Goal: Task Accomplishment & Management: Manage account settings

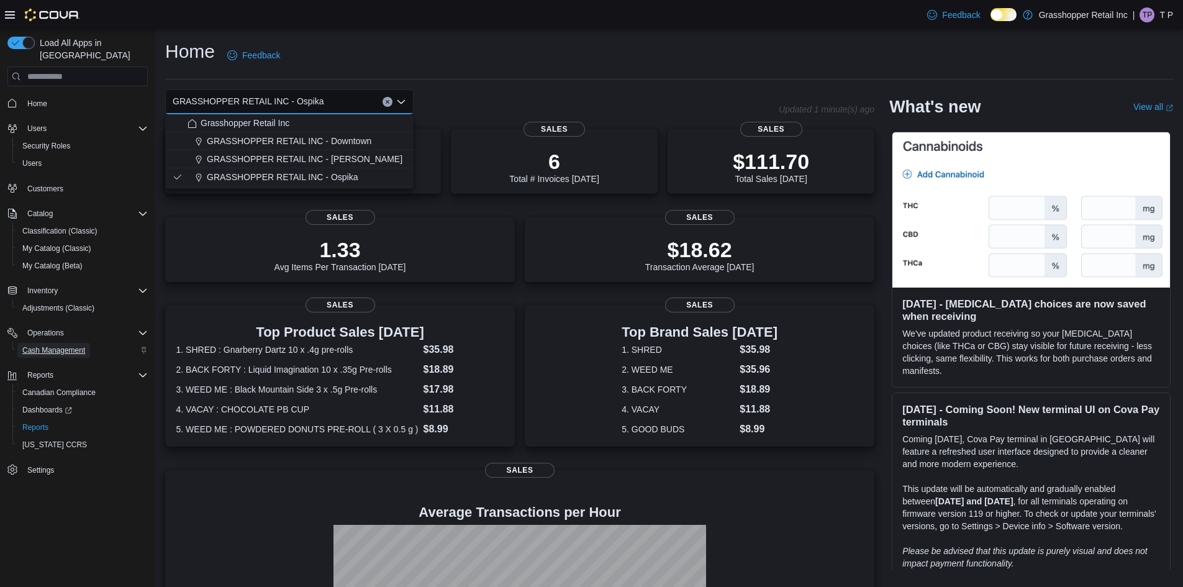
click at [47, 345] on span "Cash Management" at bounding box center [53, 350] width 63 height 10
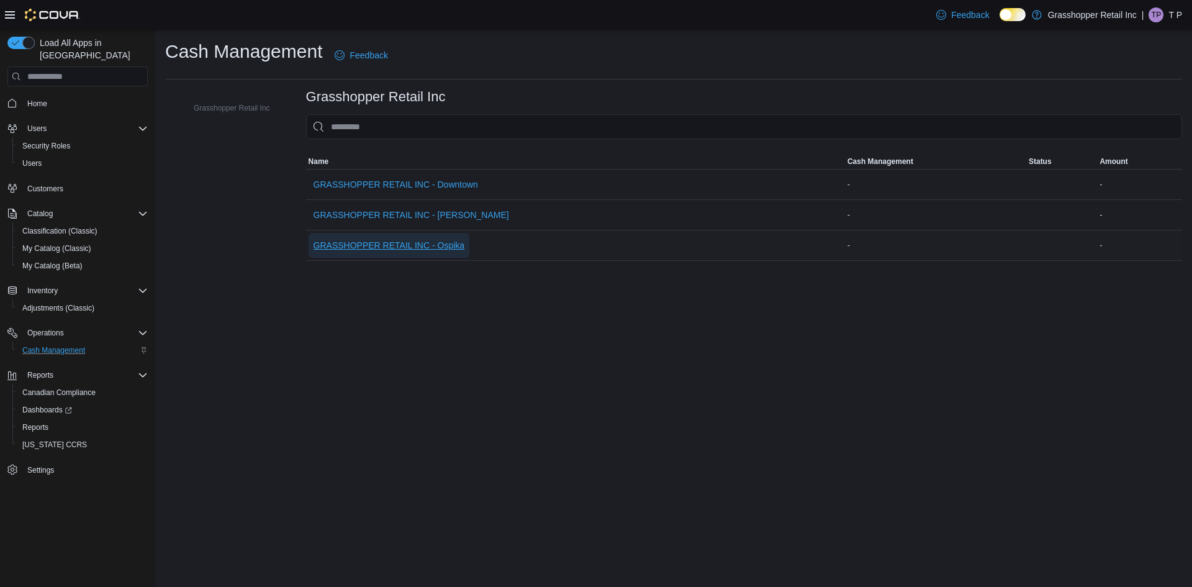
click at [437, 248] on span "GRASSHOPPER RETAIL INC - Ospika" at bounding box center [389, 245] width 151 height 12
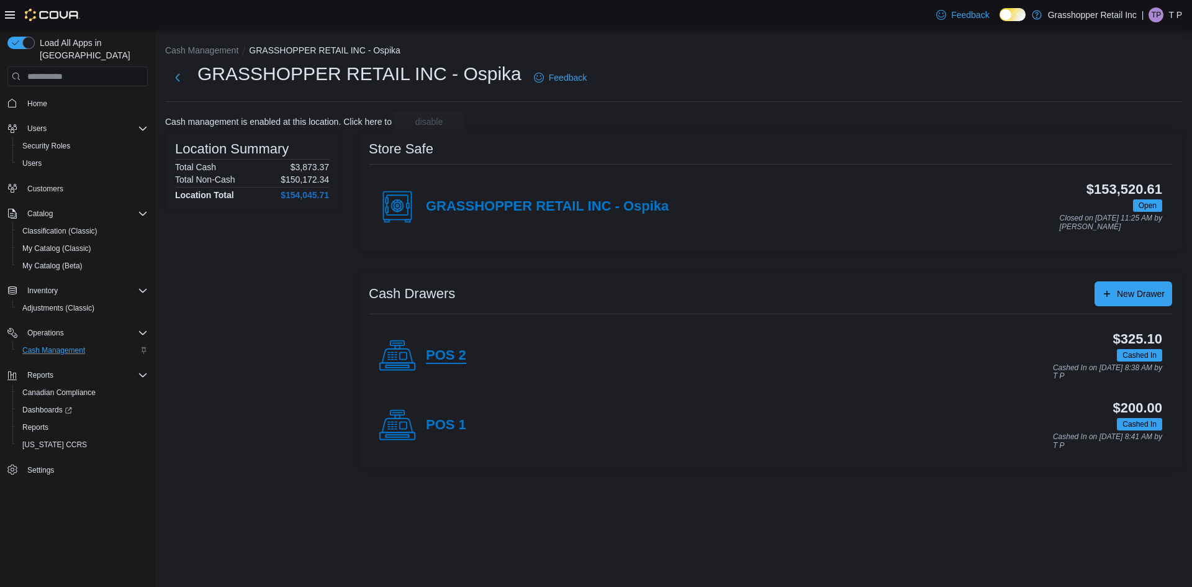
click at [454, 351] on h4 "POS 2" at bounding box center [446, 356] width 40 height 16
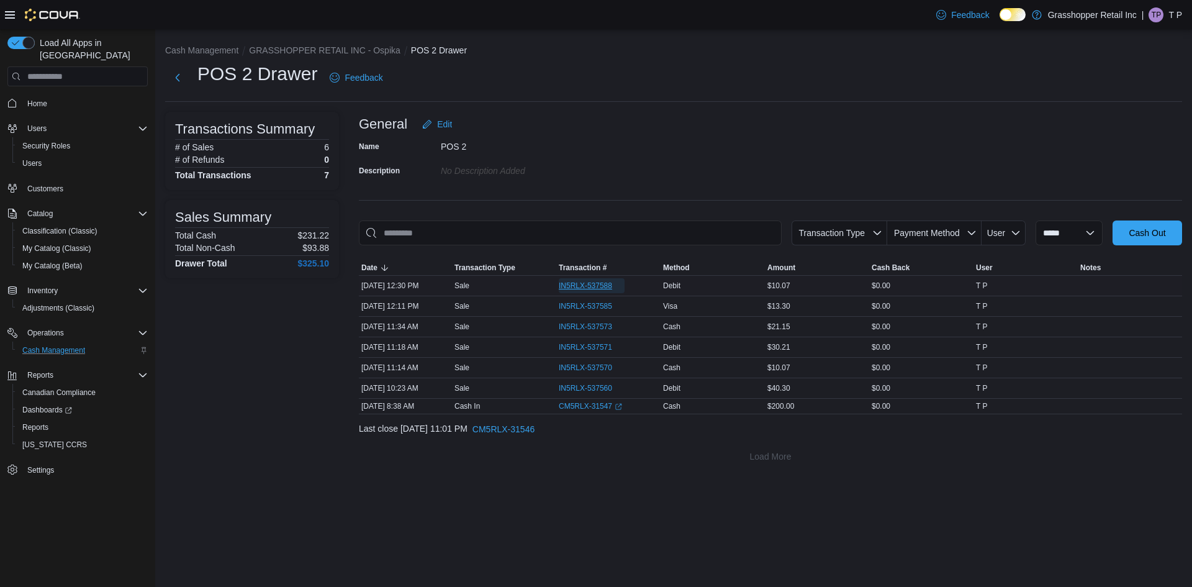
click at [597, 291] on span "IN5RLX-537588" at bounding box center [585, 286] width 53 height 10
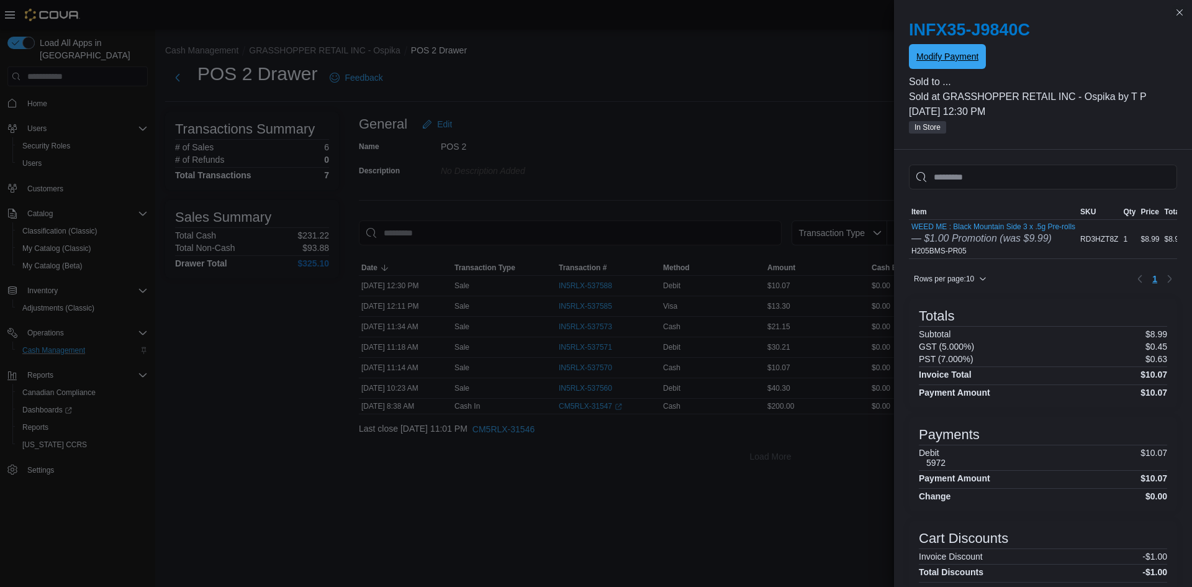
click at [958, 52] on span "Modify Payment" at bounding box center [947, 56] width 62 height 12
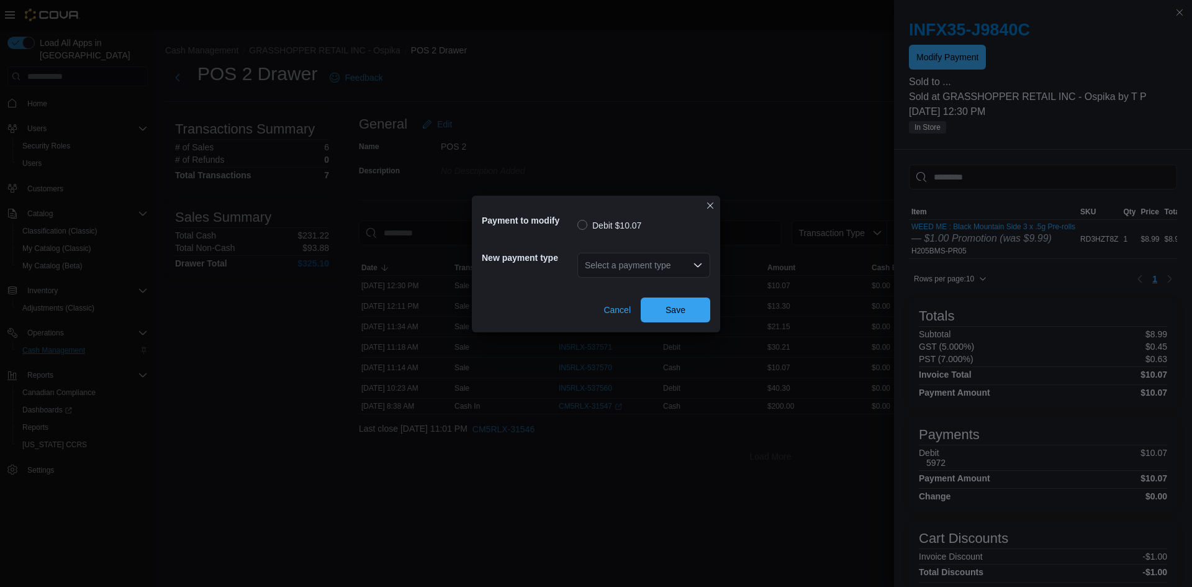
click at [701, 265] on icon "Open list of options" at bounding box center [698, 265] width 10 height 10
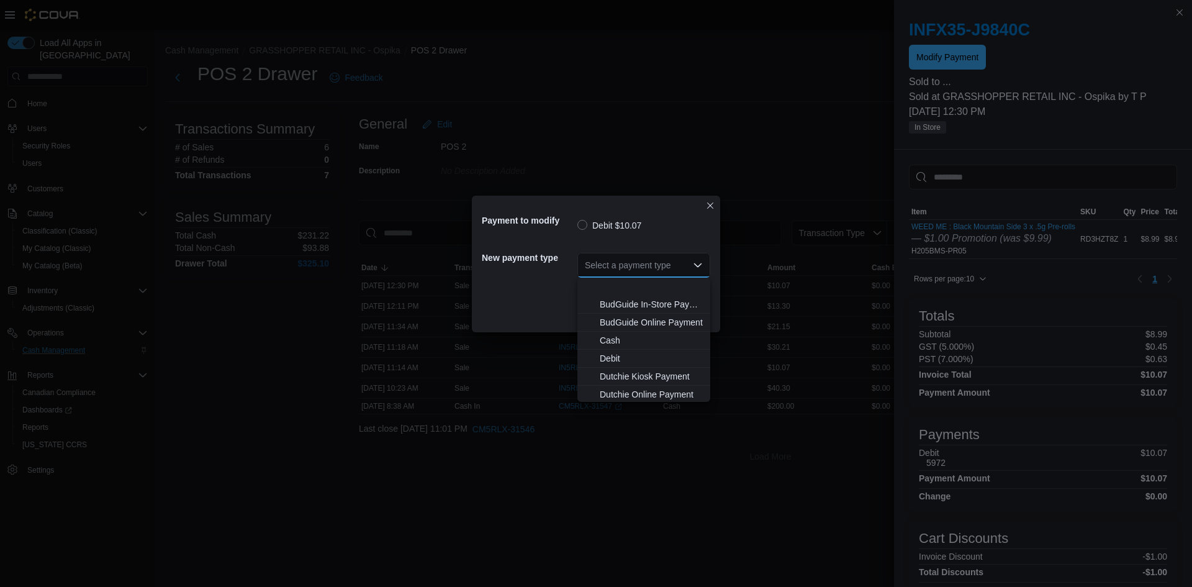
scroll to position [92, 0]
click at [603, 390] on span "Visa" at bounding box center [651, 392] width 103 height 12
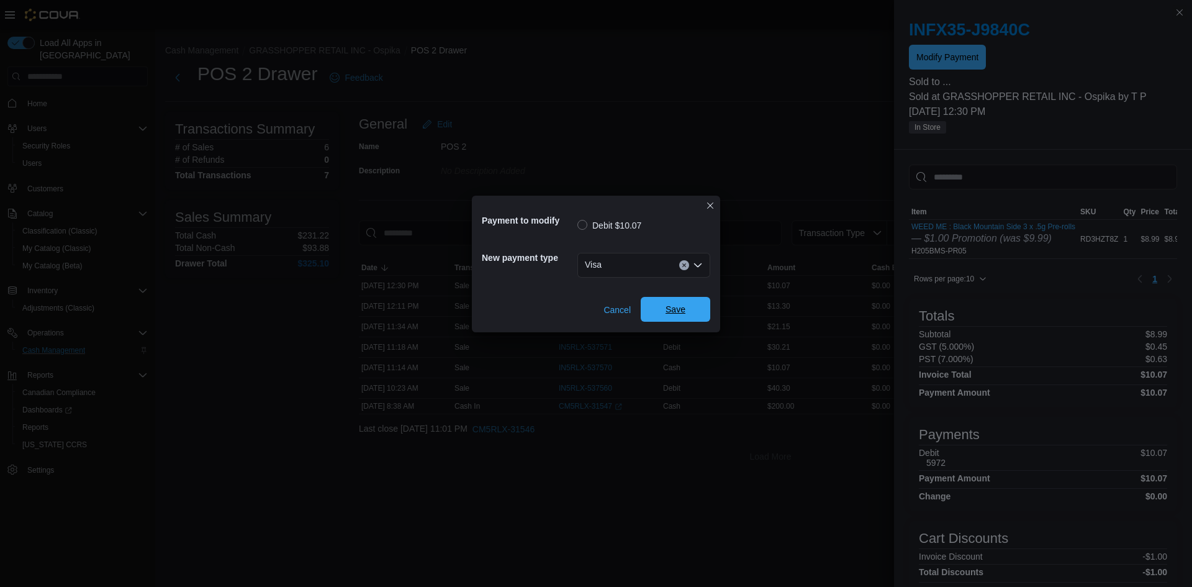
click at [656, 313] on span "Save" at bounding box center [675, 309] width 55 height 25
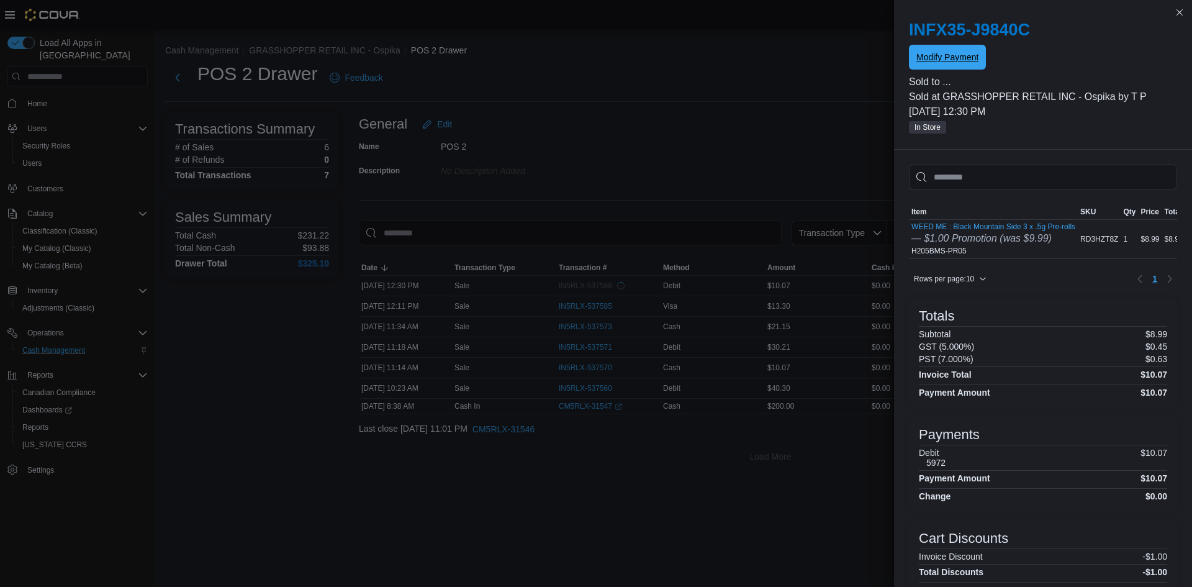
scroll to position [0, 0]
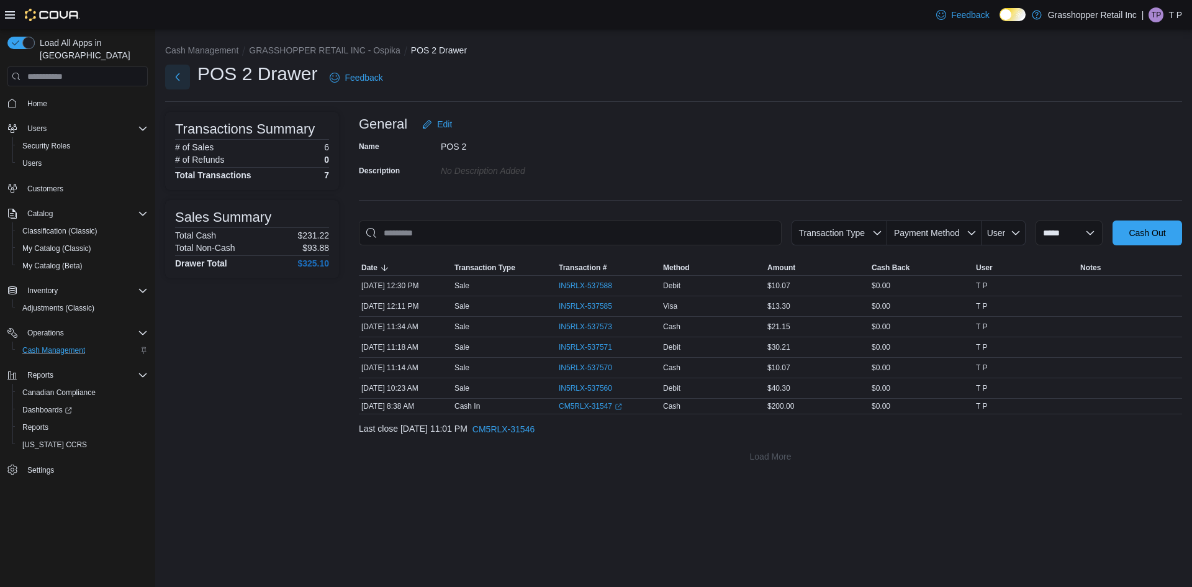
click at [182, 76] on button "Next" at bounding box center [177, 77] width 25 height 25
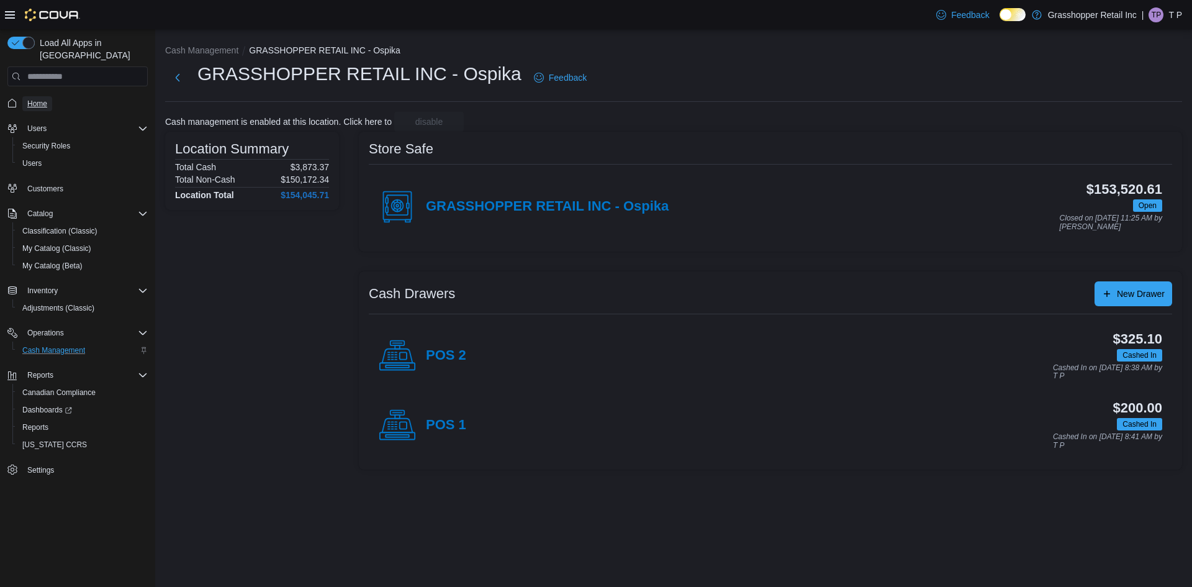
drag, startPoint x: 48, startPoint y: 94, endPoint x: 59, endPoint y: 98, distance: 11.8
click at [48, 96] on link "Home" at bounding box center [37, 103] width 30 height 15
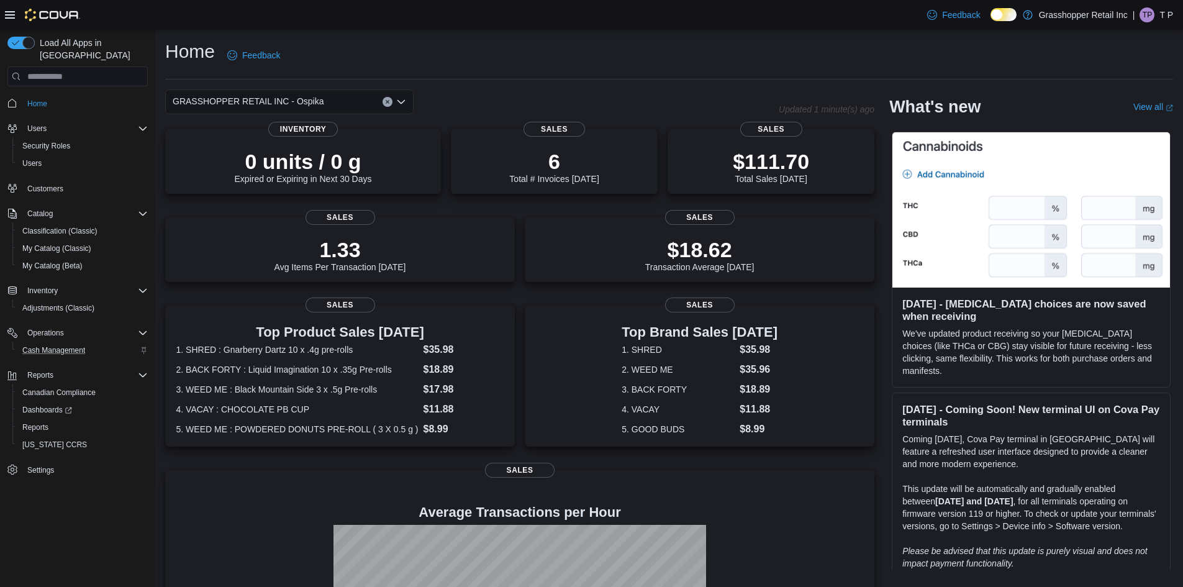
click at [403, 102] on icon "Open list of options" at bounding box center [400, 102] width 7 height 4
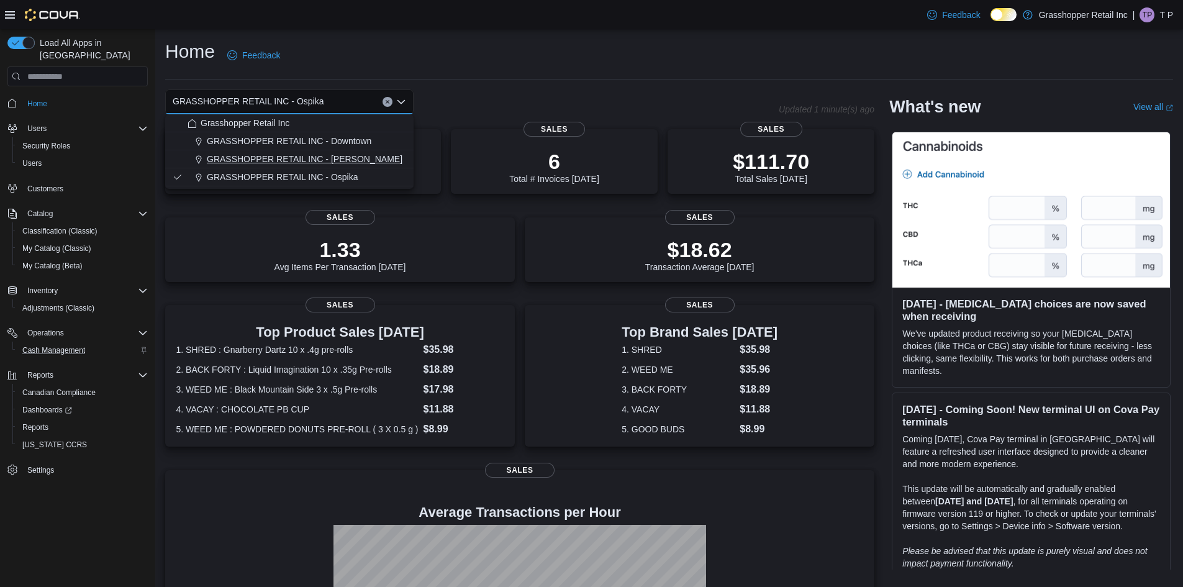
click at [336, 155] on span "GRASSHOPPER RETAIL INC - Hart" at bounding box center [305, 159] width 196 height 12
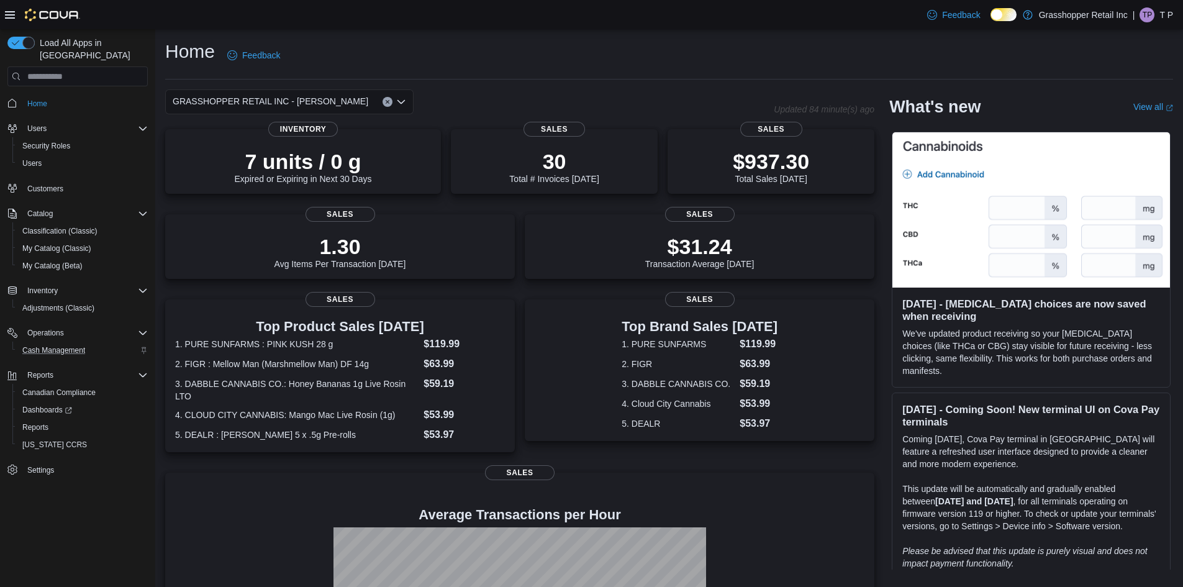
click at [401, 104] on icon "Open list of options" at bounding box center [401, 102] width 10 height 10
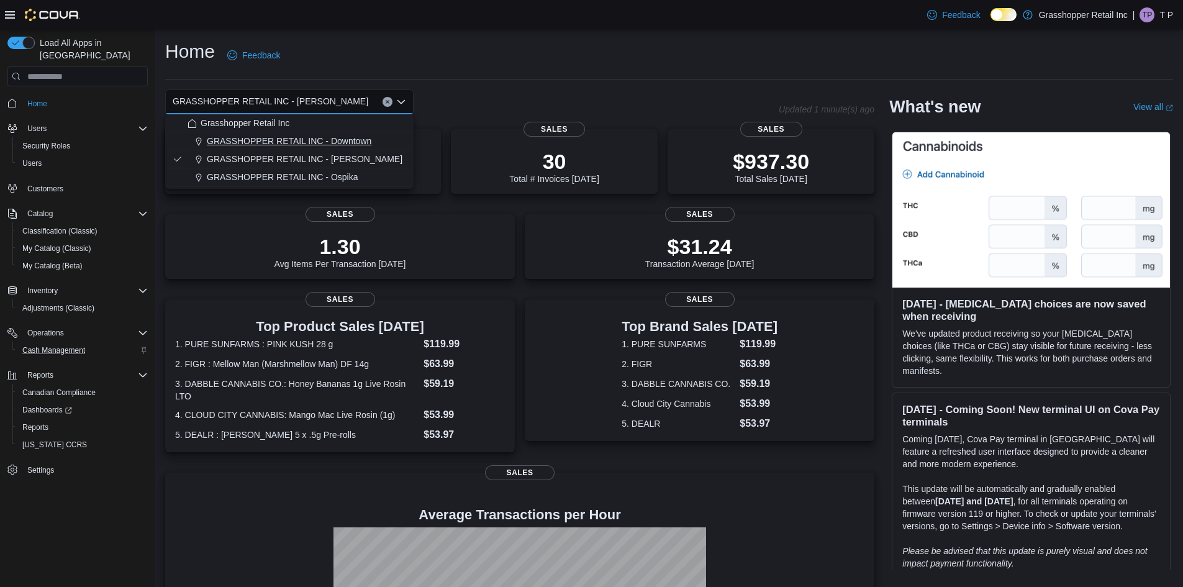
click at [355, 142] on span "GRASSHOPPER RETAIL INC - Downtown" at bounding box center [289, 141] width 165 height 12
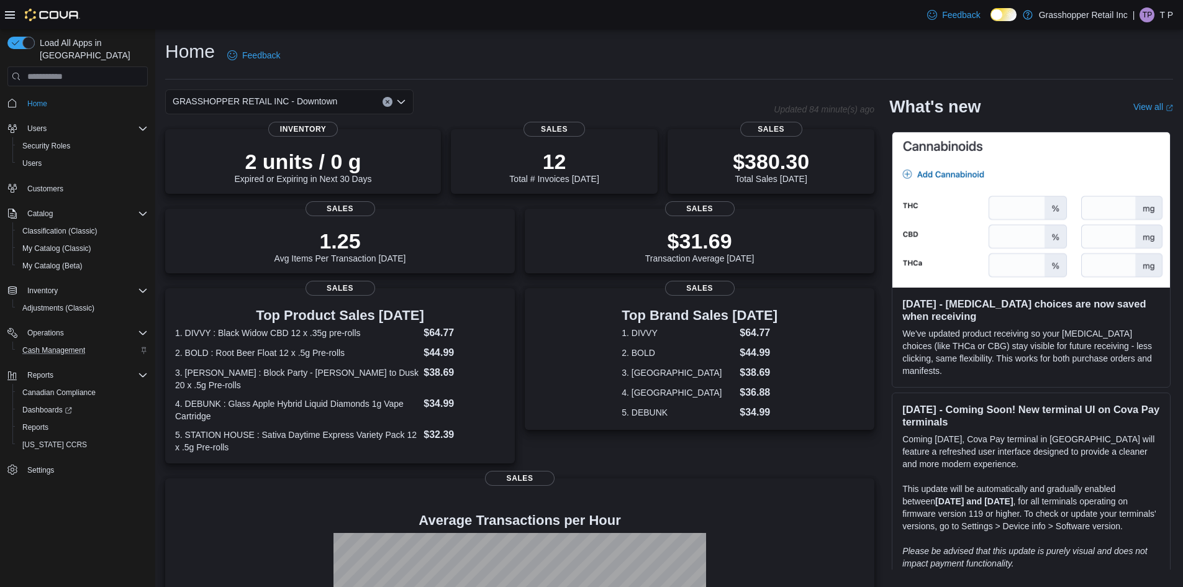
click at [399, 97] on icon "Open list of options" at bounding box center [401, 102] width 10 height 10
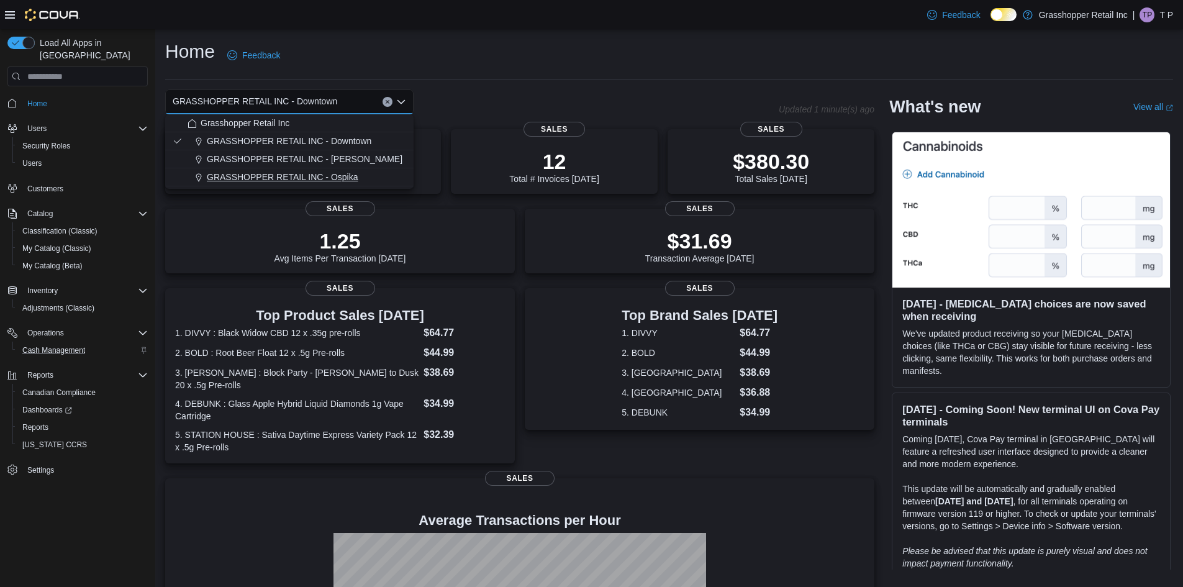
click at [343, 183] on span "GRASSHOPPER RETAIL INC - Ospika" at bounding box center [282, 177] width 151 height 12
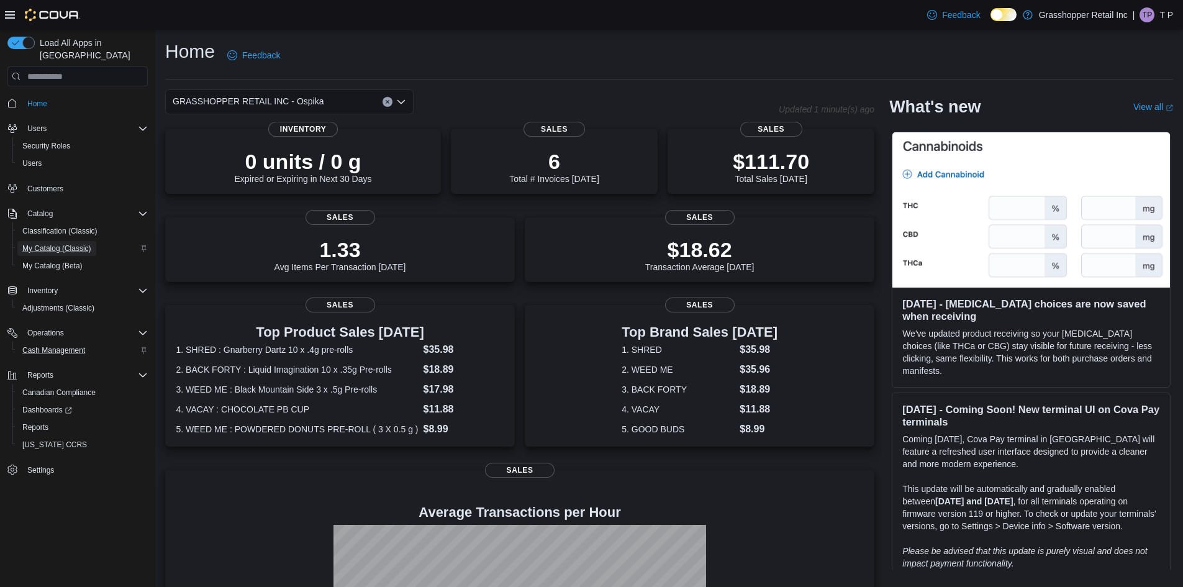
click at [50, 243] on span "My Catalog (Classic)" at bounding box center [56, 248] width 69 height 10
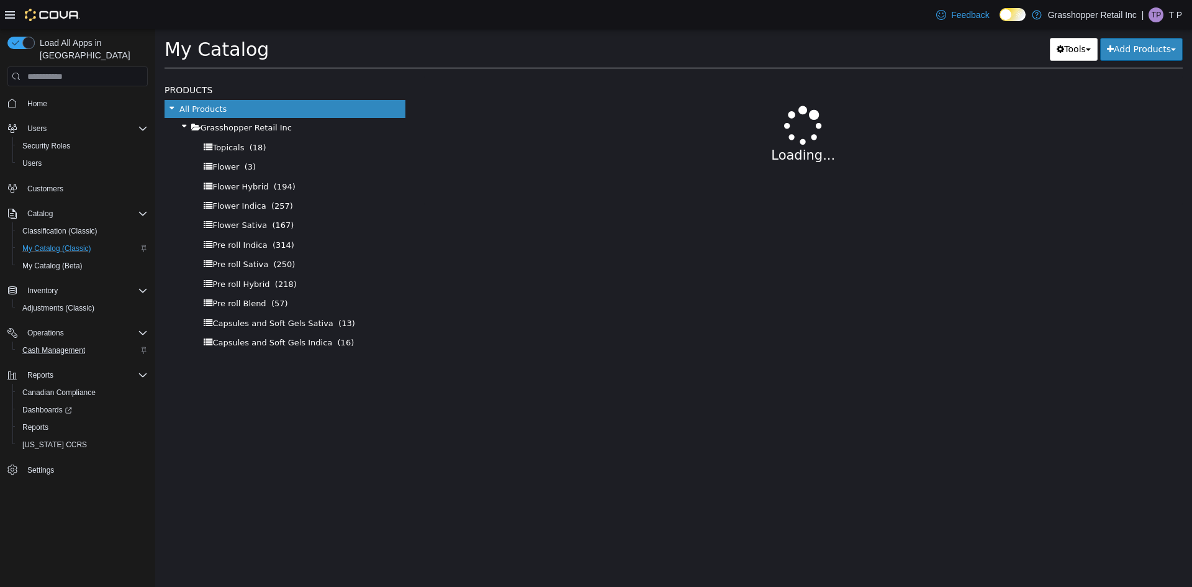
select select "**********"
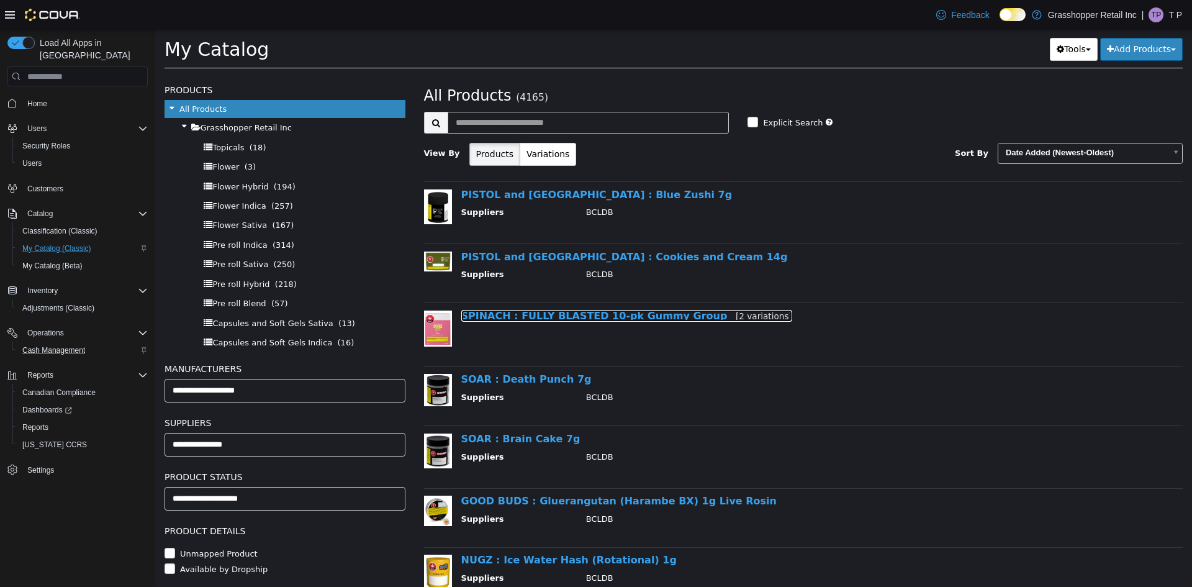
click at [677, 319] on link "SPINACH : FULLY BLASTED 10-pk Gummy Group [2 variations]" at bounding box center [626, 316] width 331 height 12
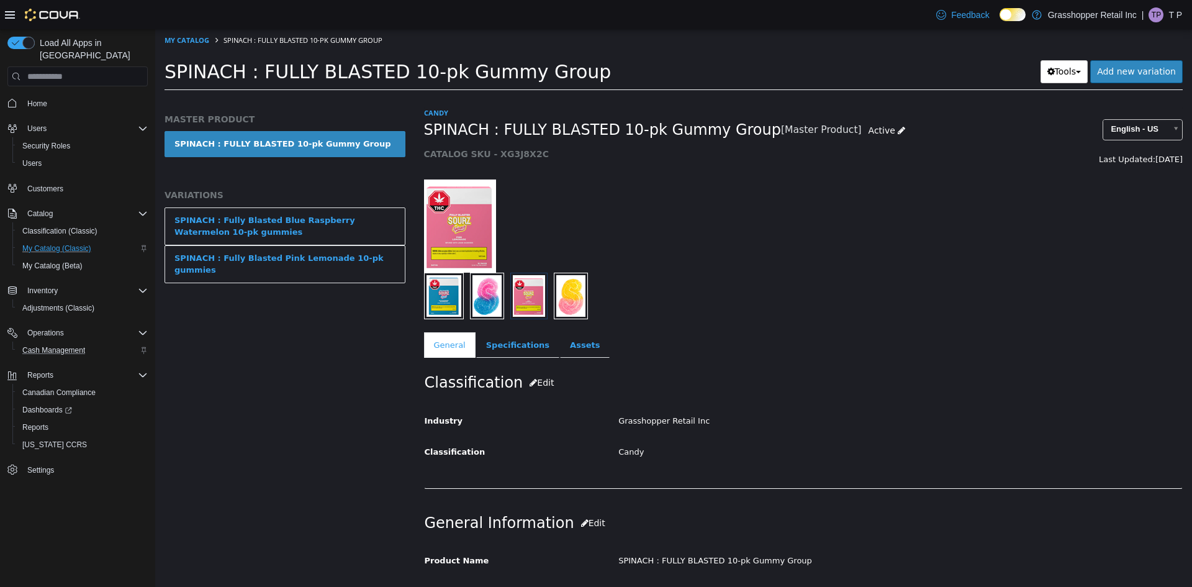
click at [456, 305] on img "button" at bounding box center [443, 296] width 35 height 42
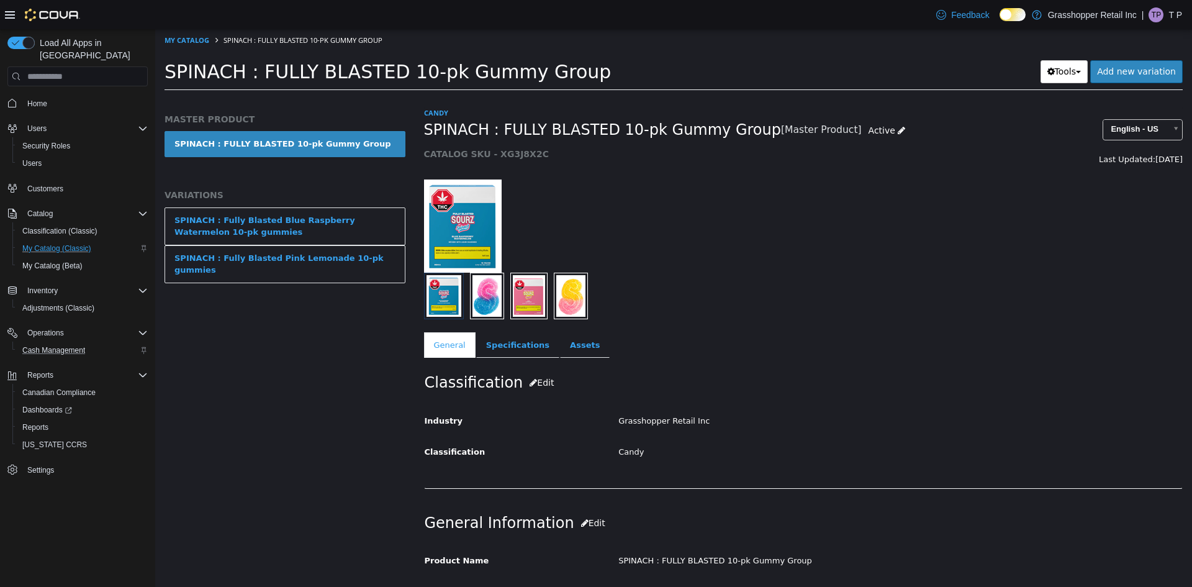
click at [464, 247] on img at bounding box center [463, 225] width 78 height 93
select select "**********"
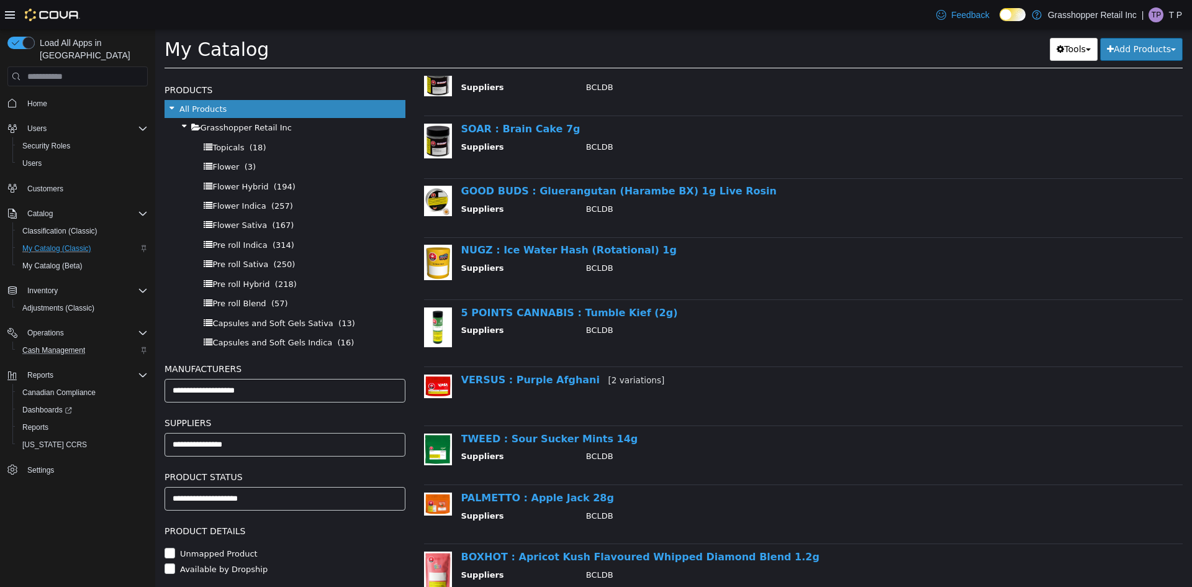
scroll to position [310, 0]
click at [589, 318] on link "5 POINTS CANNABIS : Tumble Kief (2g)" at bounding box center [569, 312] width 217 height 12
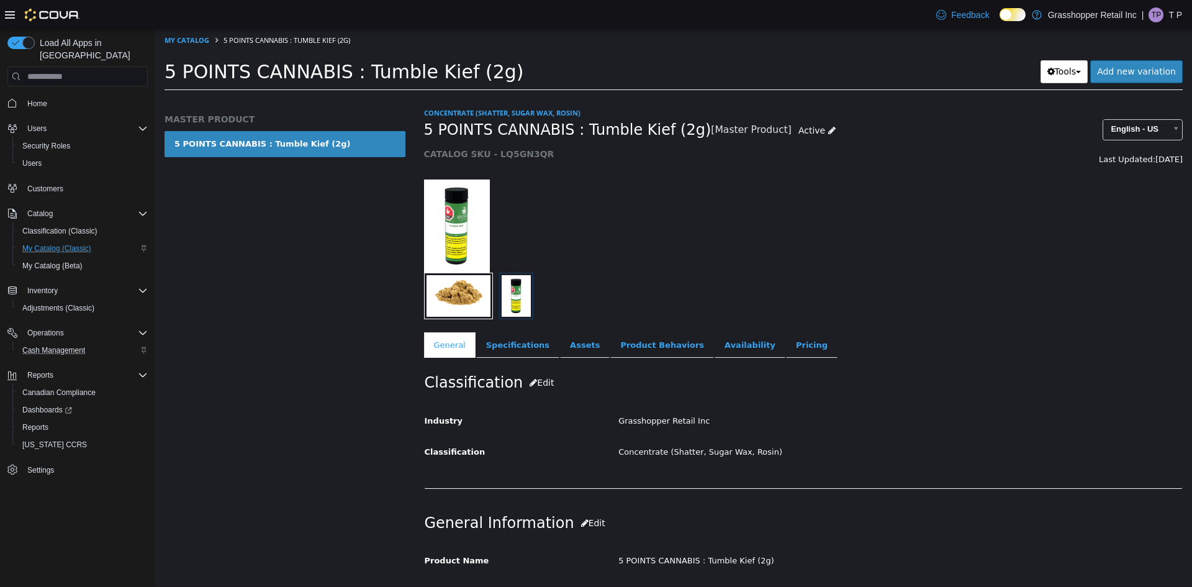
click at [471, 307] on img "button" at bounding box center [458, 296] width 64 height 42
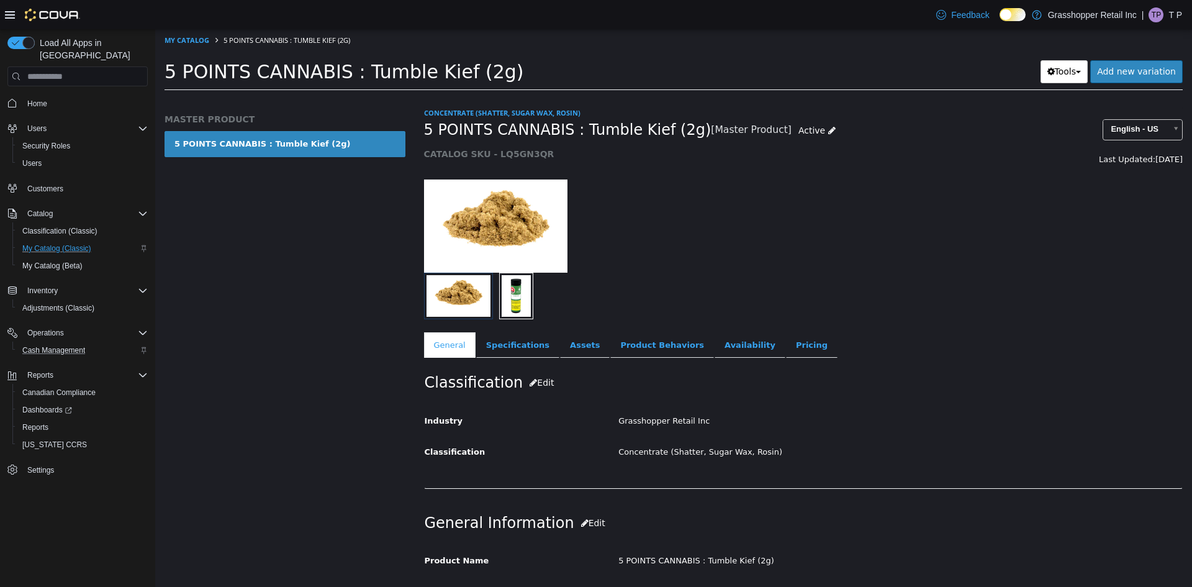
select select "**********"
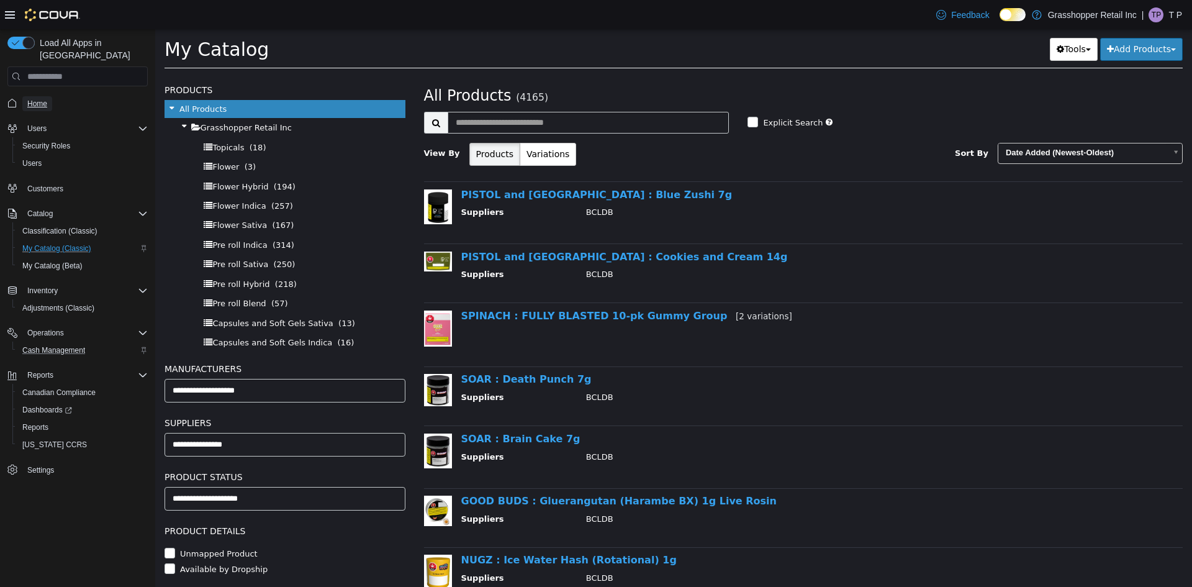
click at [32, 99] on span "Home" at bounding box center [37, 104] width 20 height 10
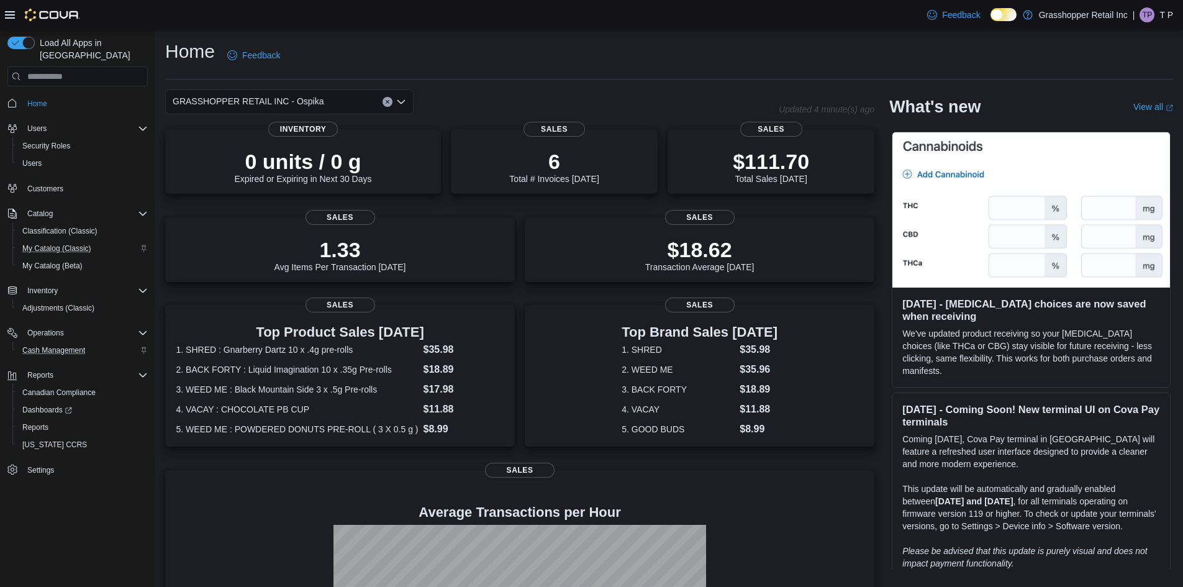
click at [399, 102] on icon "Open list of options" at bounding box center [400, 102] width 7 height 4
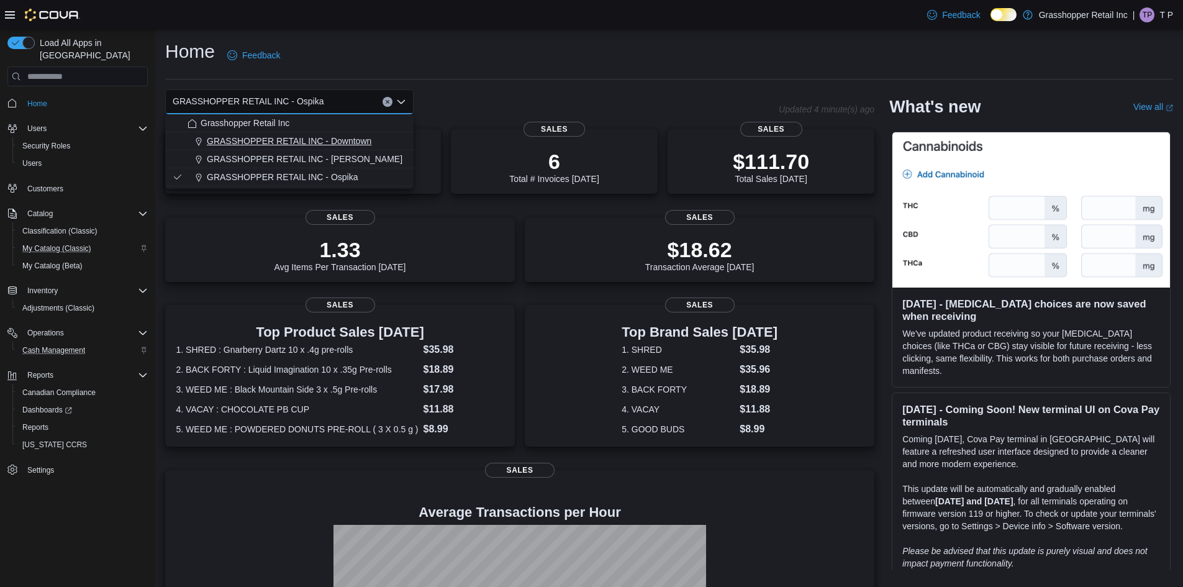
click at [338, 145] on span "GRASSHOPPER RETAIL INC - Downtown" at bounding box center [289, 141] width 165 height 12
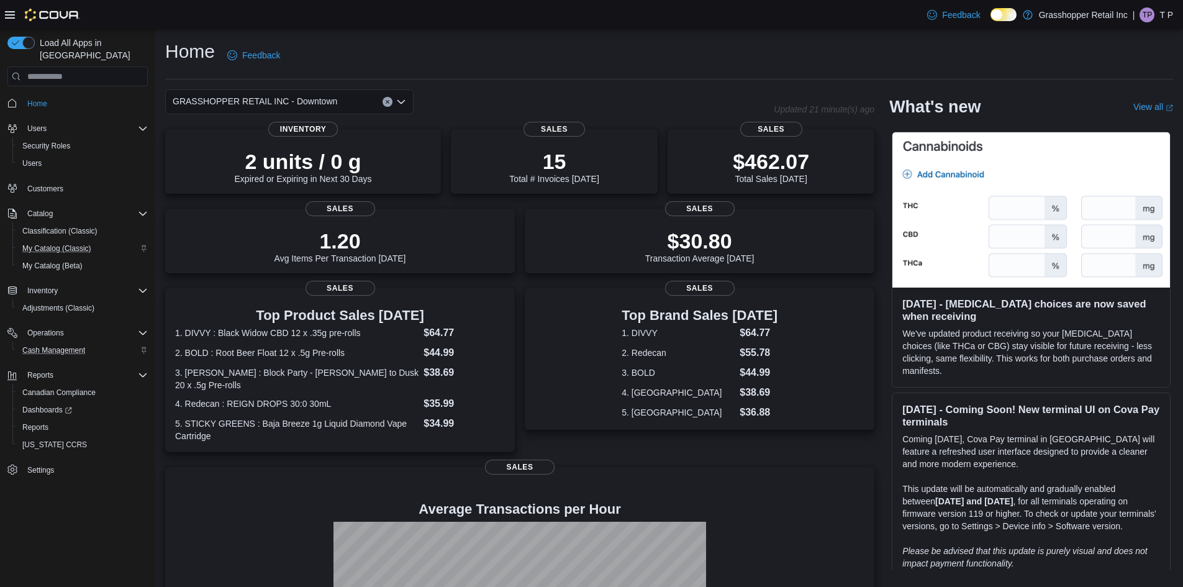
click at [402, 103] on icon "Open list of options" at bounding box center [400, 102] width 7 height 4
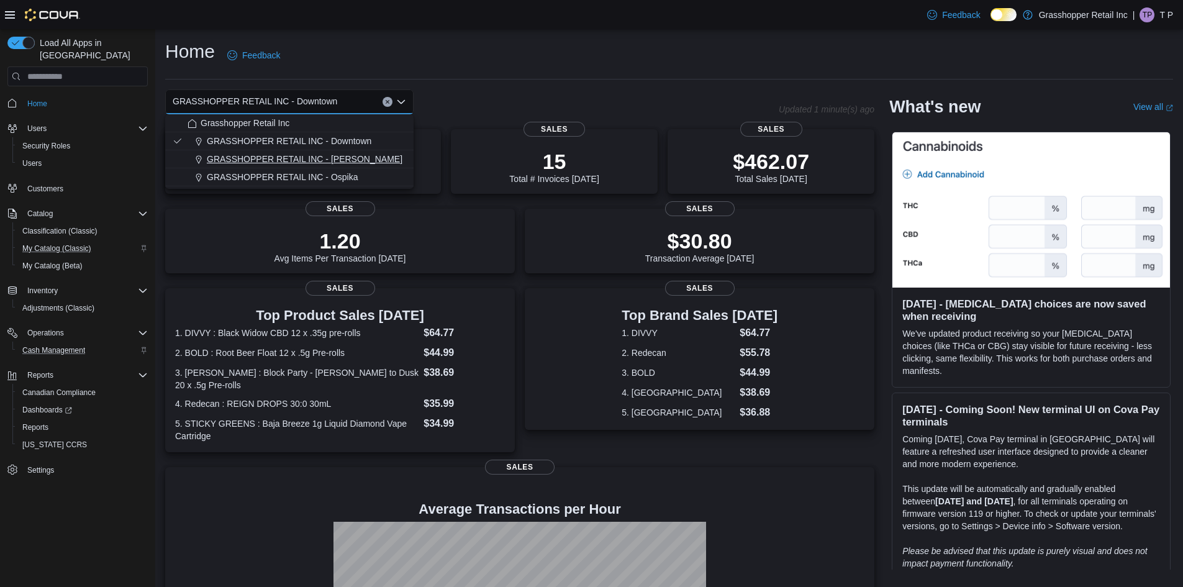
click at [338, 157] on span "GRASSHOPPER RETAIL INC - Hart" at bounding box center [305, 159] width 196 height 12
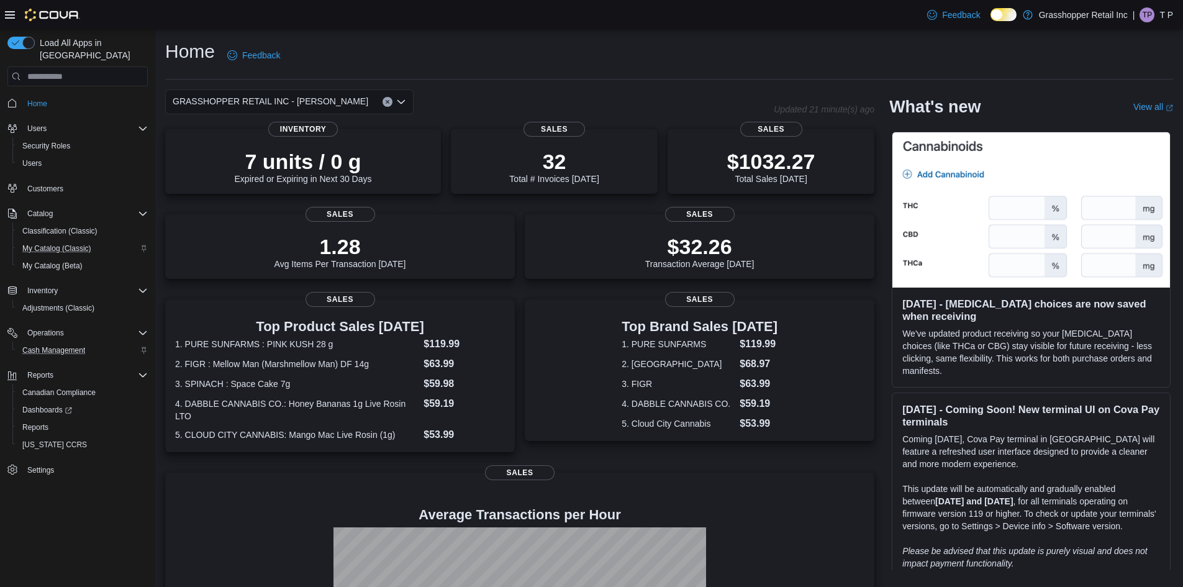
click at [403, 101] on icon "Open list of options" at bounding box center [401, 102] width 10 height 10
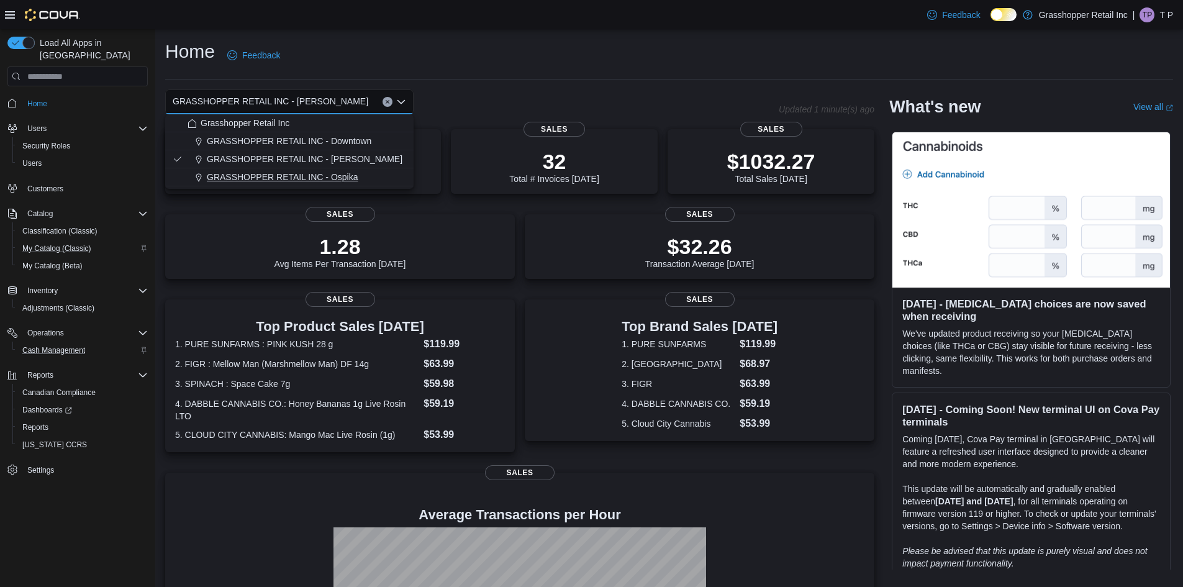
click at [350, 180] on span "GRASSHOPPER RETAIL INC - Ospika" at bounding box center [282, 177] width 151 height 12
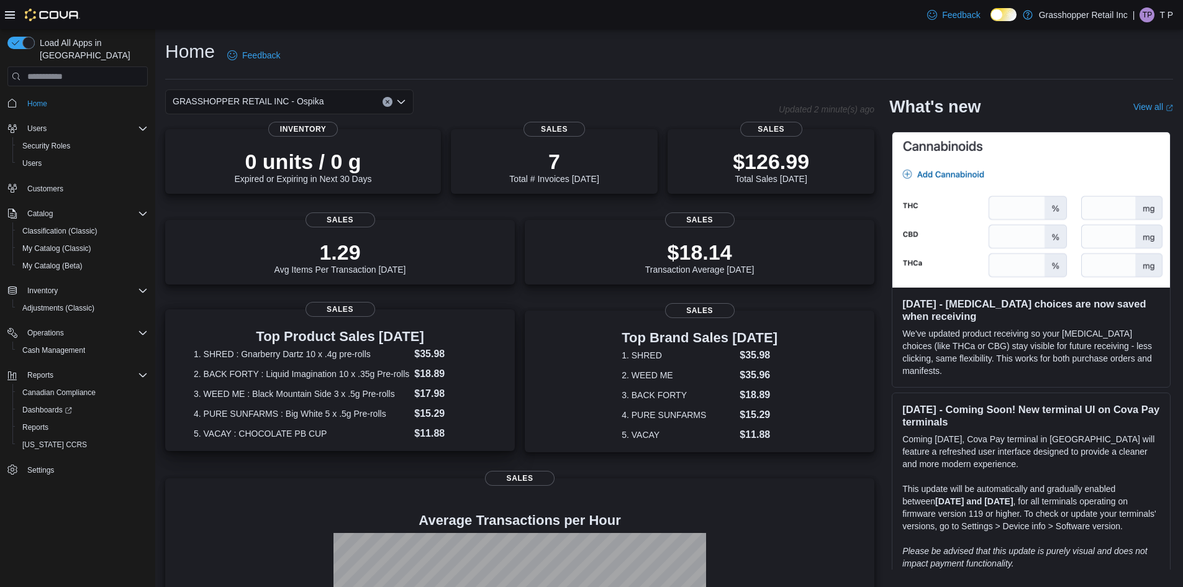
click at [402, 339] on h3 "Top Product Sales [DATE]" at bounding box center [340, 336] width 292 height 15
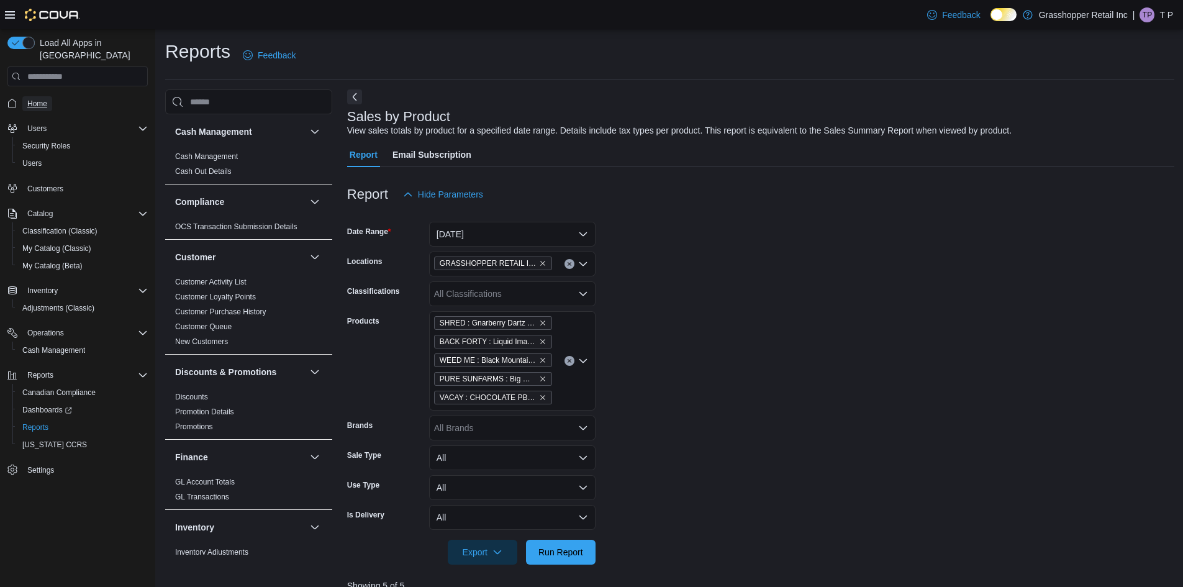
click at [34, 99] on span "Home" at bounding box center [37, 104] width 20 height 10
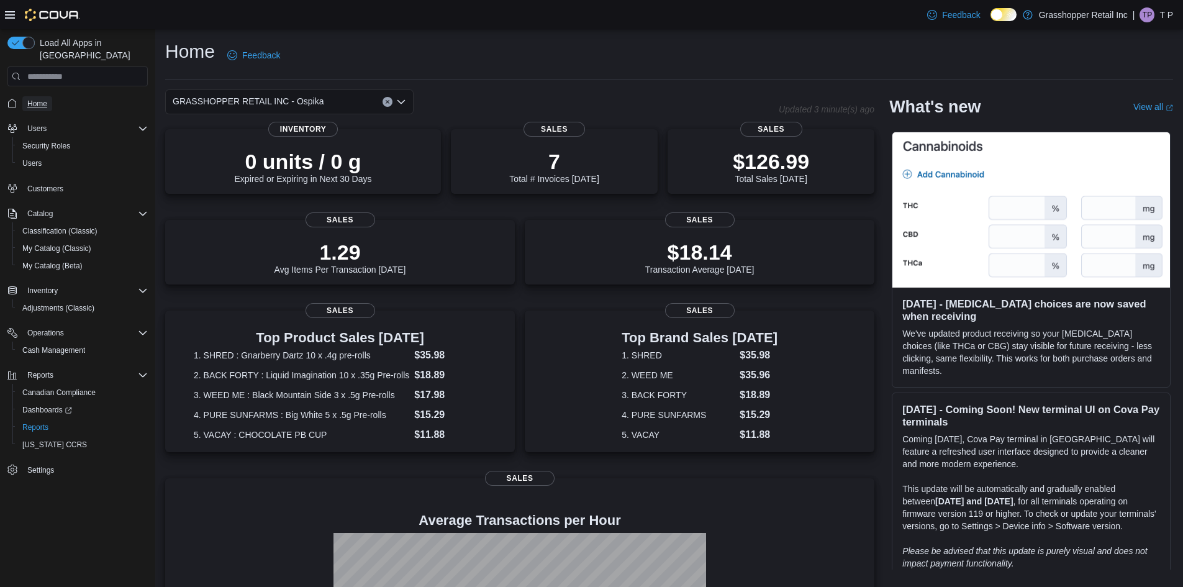
click at [31, 99] on span "Home" at bounding box center [37, 104] width 20 height 10
click at [400, 101] on icon "Open list of options" at bounding box center [401, 102] width 10 height 10
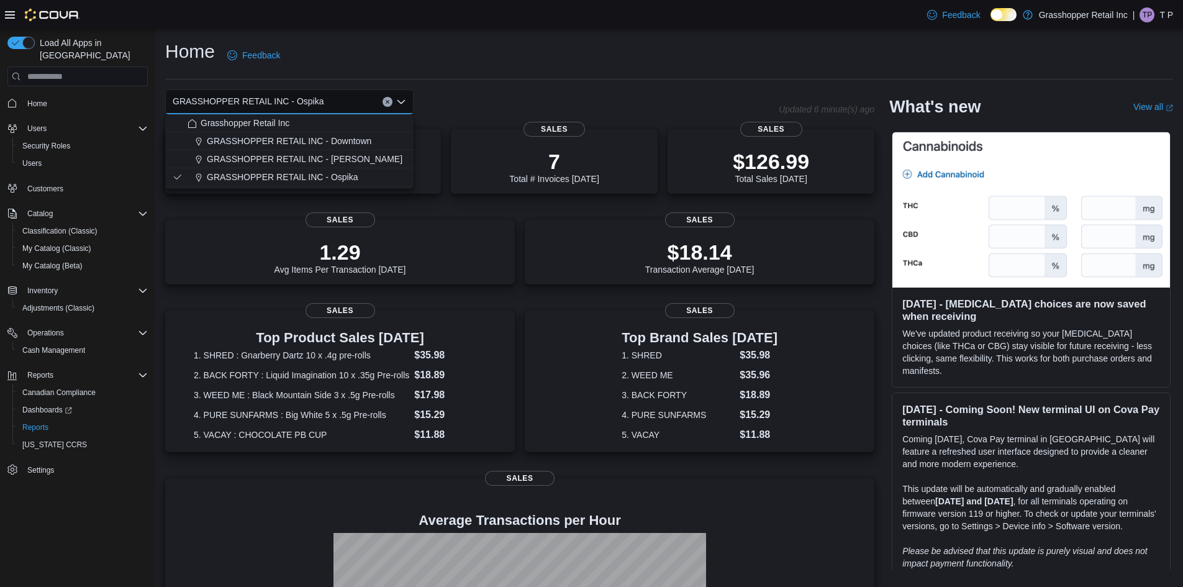
click at [451, 91] on div "GRASSHOPPER RETAIL INC - Ospika Combo box. Selected. GRASSHOPPER RETAIL INC - O…" at bounding box center [471, 101] width 613 height 25
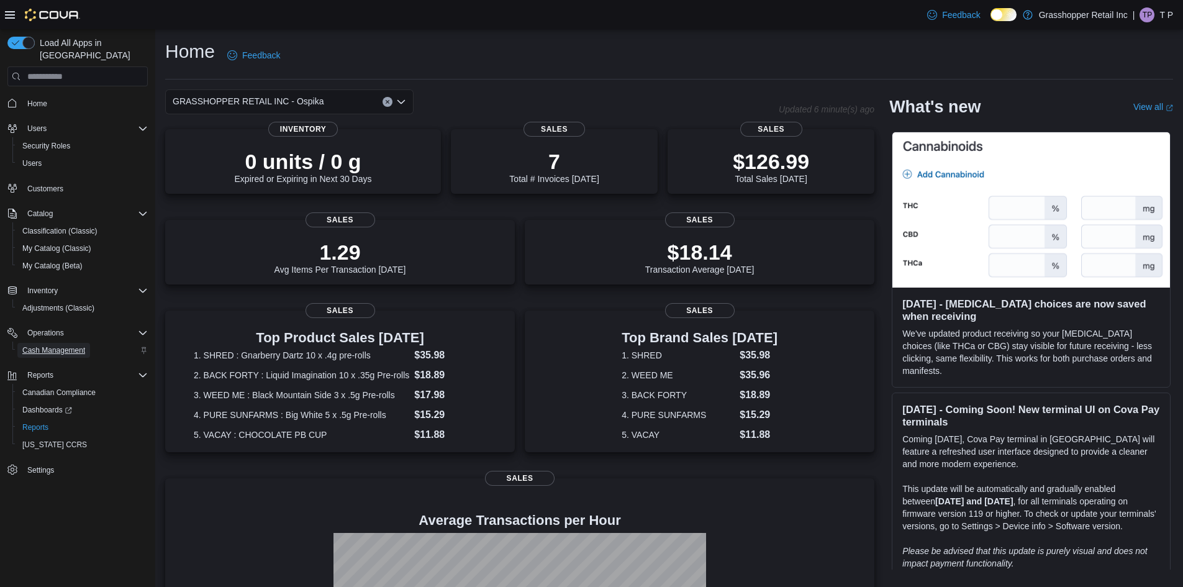
click at [55, 345] on span "Cash Management" at bounding box center [53, 350] width 63 height 10
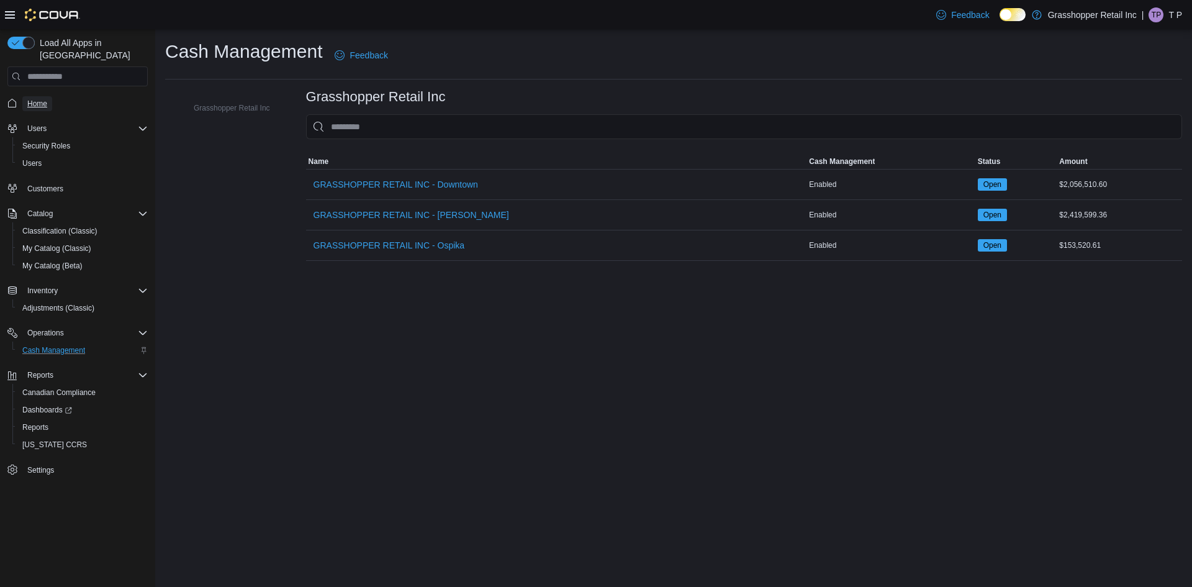
click at [42, 99] on span "Home" at bounding box center [37, 104] width 20 height 10
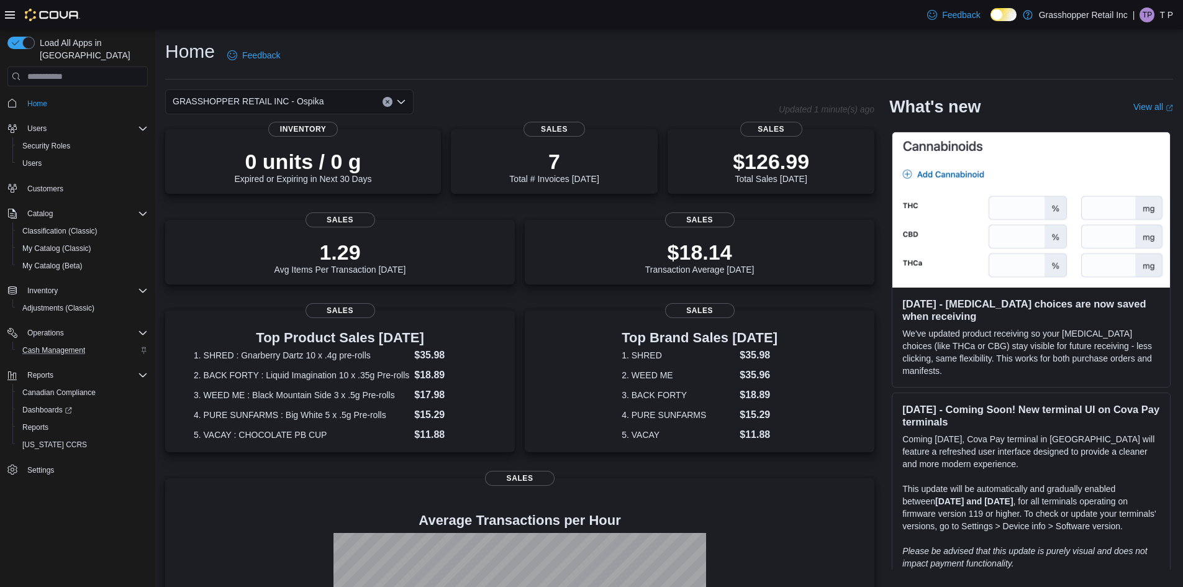
click at [999, 13] on icon at bounding box center [1002, 14] width 7 height 7
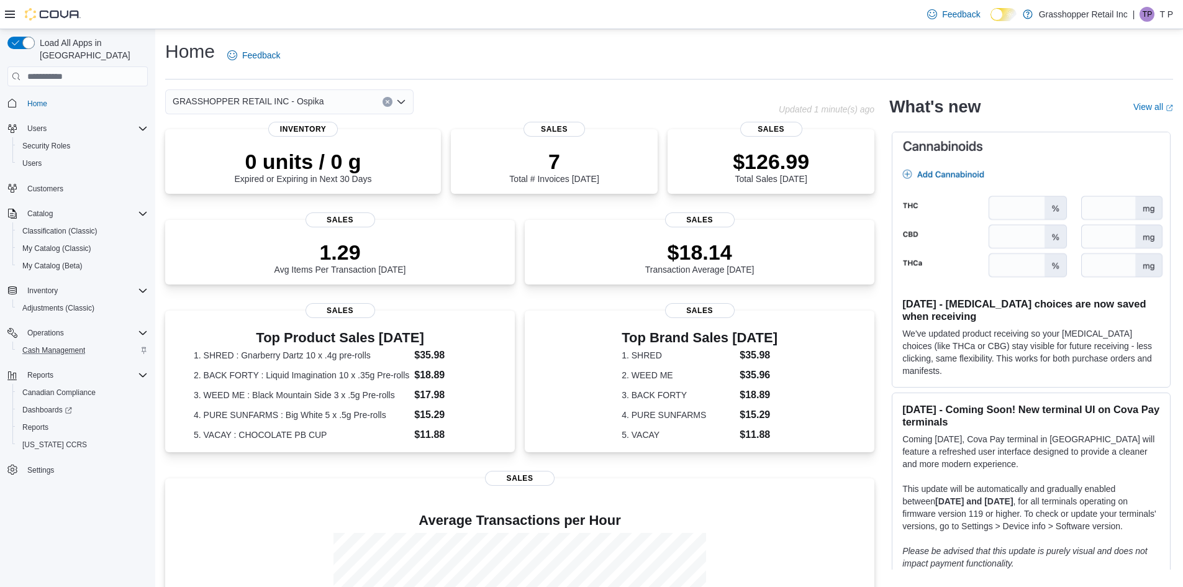
click at [1004, 14] on icon at bounding box center [1002, 14] width 7 height 7
